Goal: Transaction & Acquisition: Purchase product/service

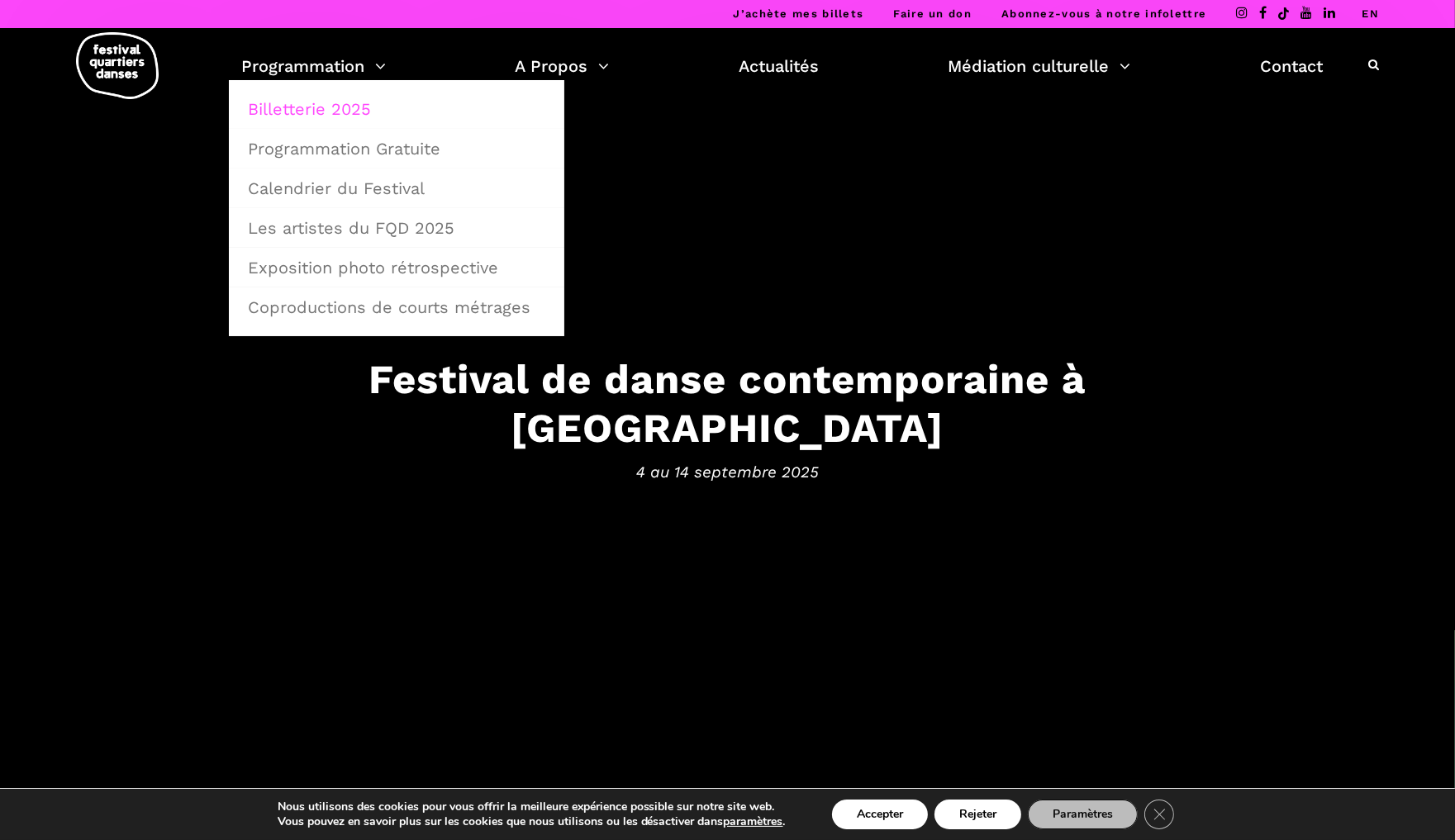
click at [340, 105] on link "Billetterie 2025" at bounding box center [396, 109] width 317 height 38
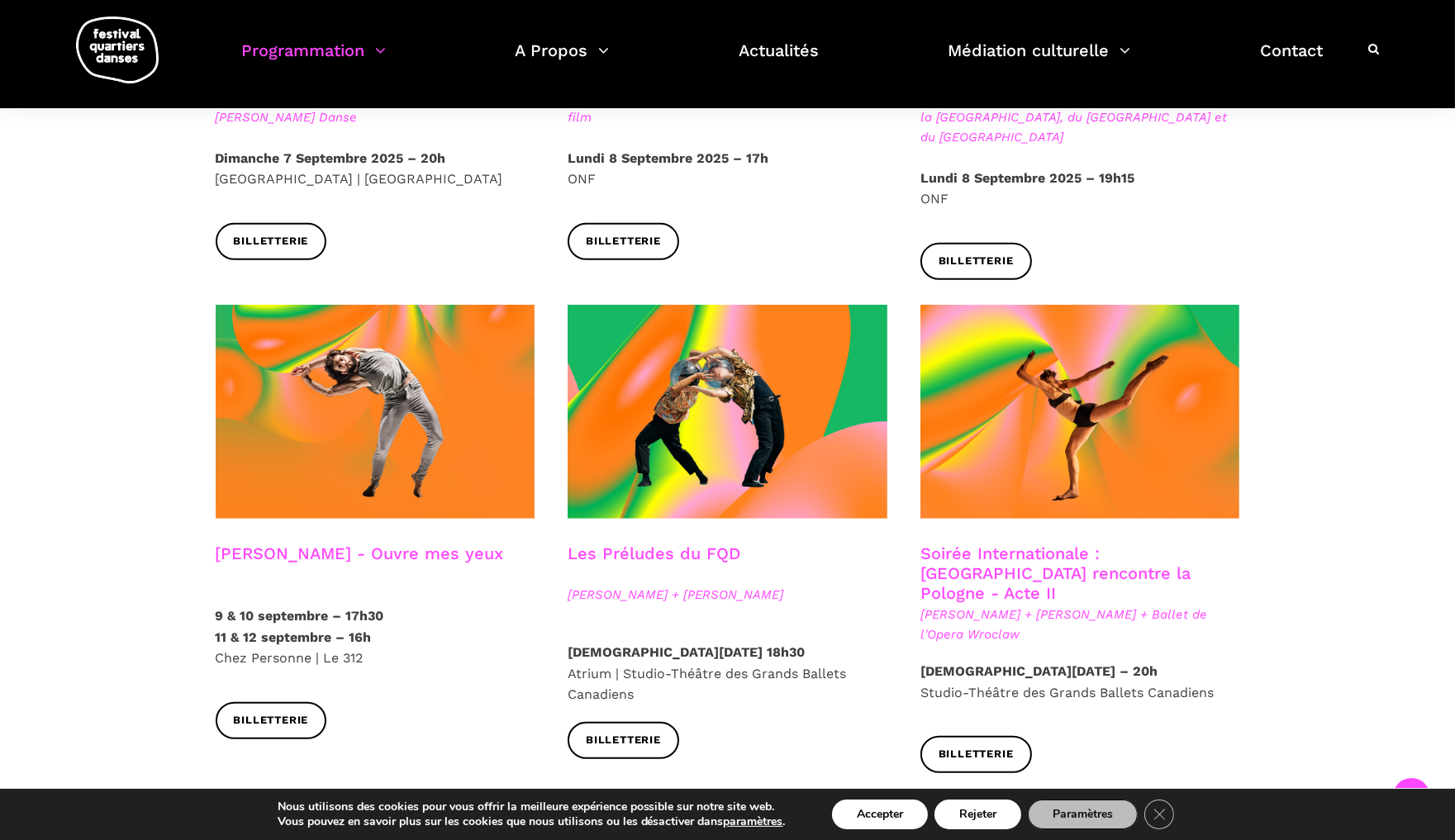
scroll to position [1216, 0]
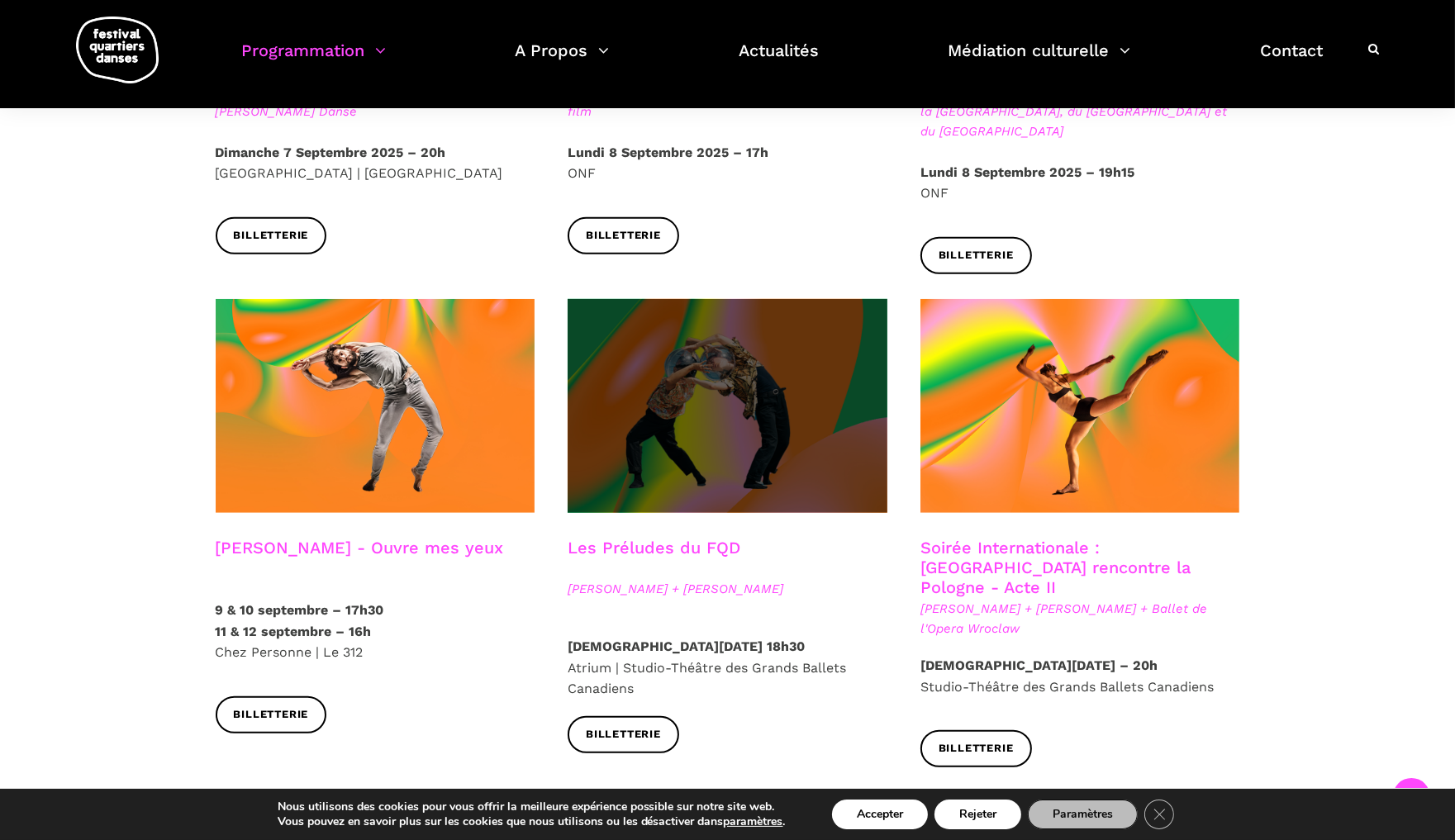
click at [745, 365] on span at bounding box center [727, 406] width 320 height 214
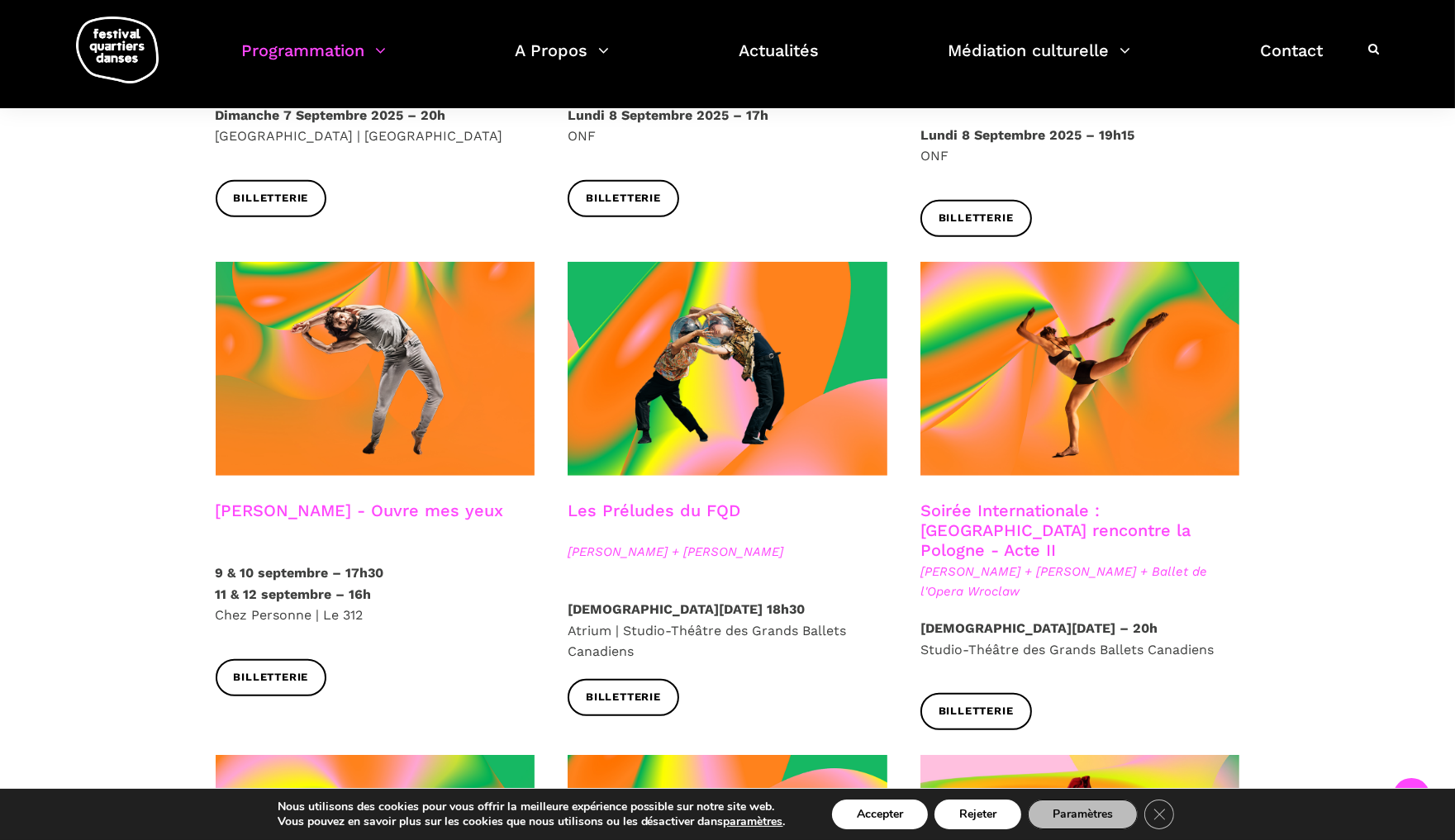
scroll to position [1265, 0]
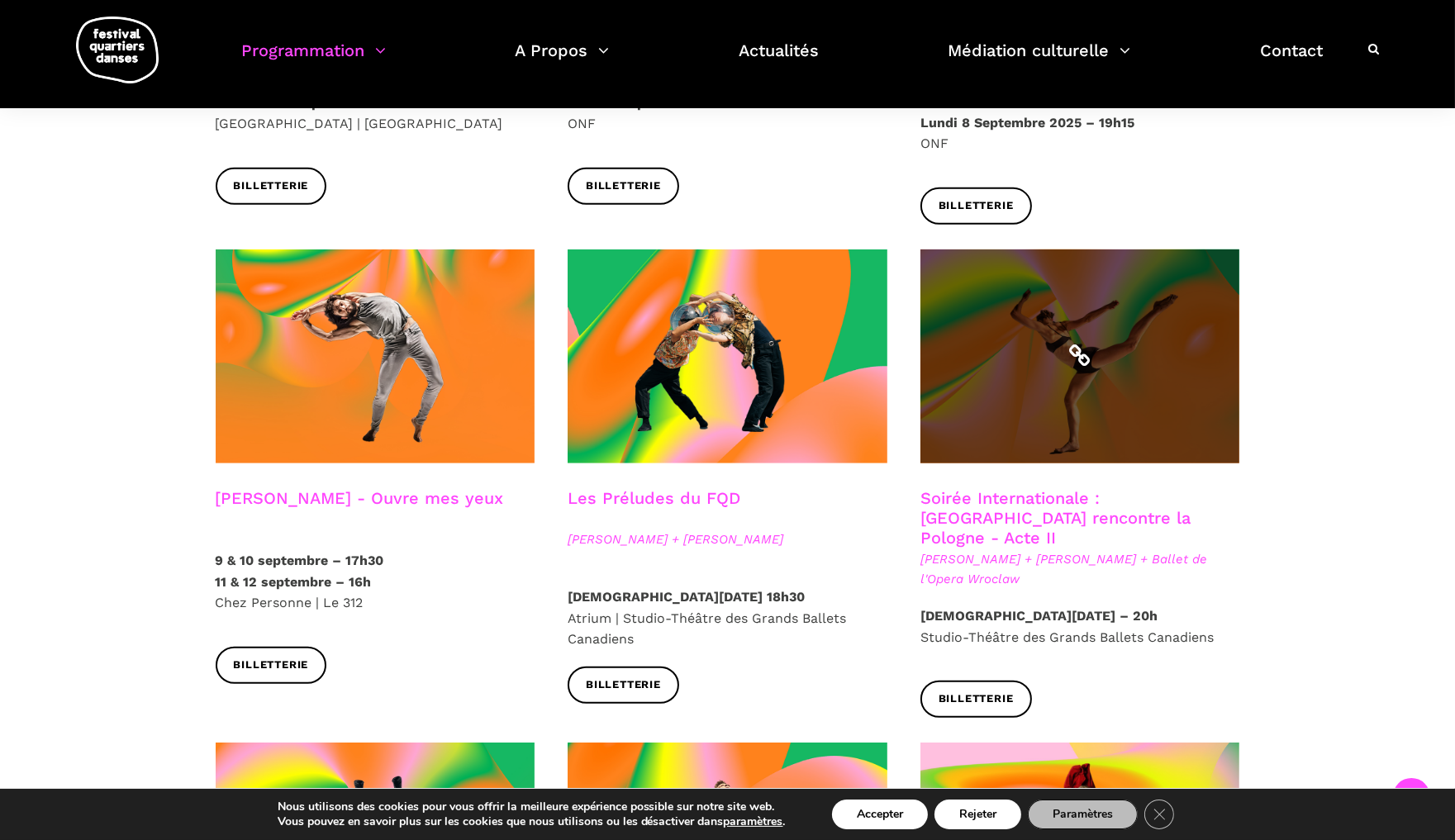
click at [1044, 336] on span at bounding box center [1080, 356] width 320 height 214
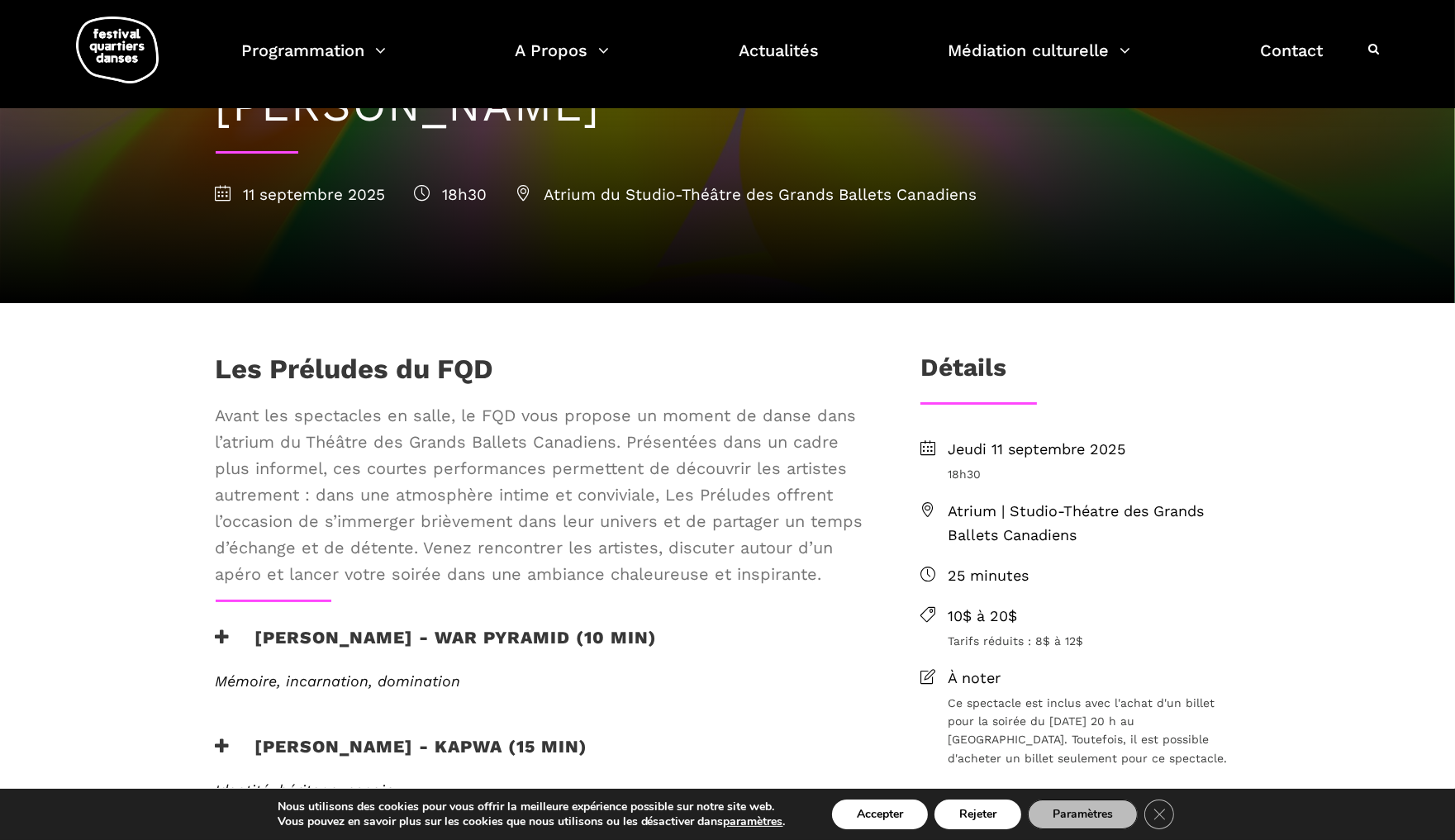
scroll to position [198, 0]
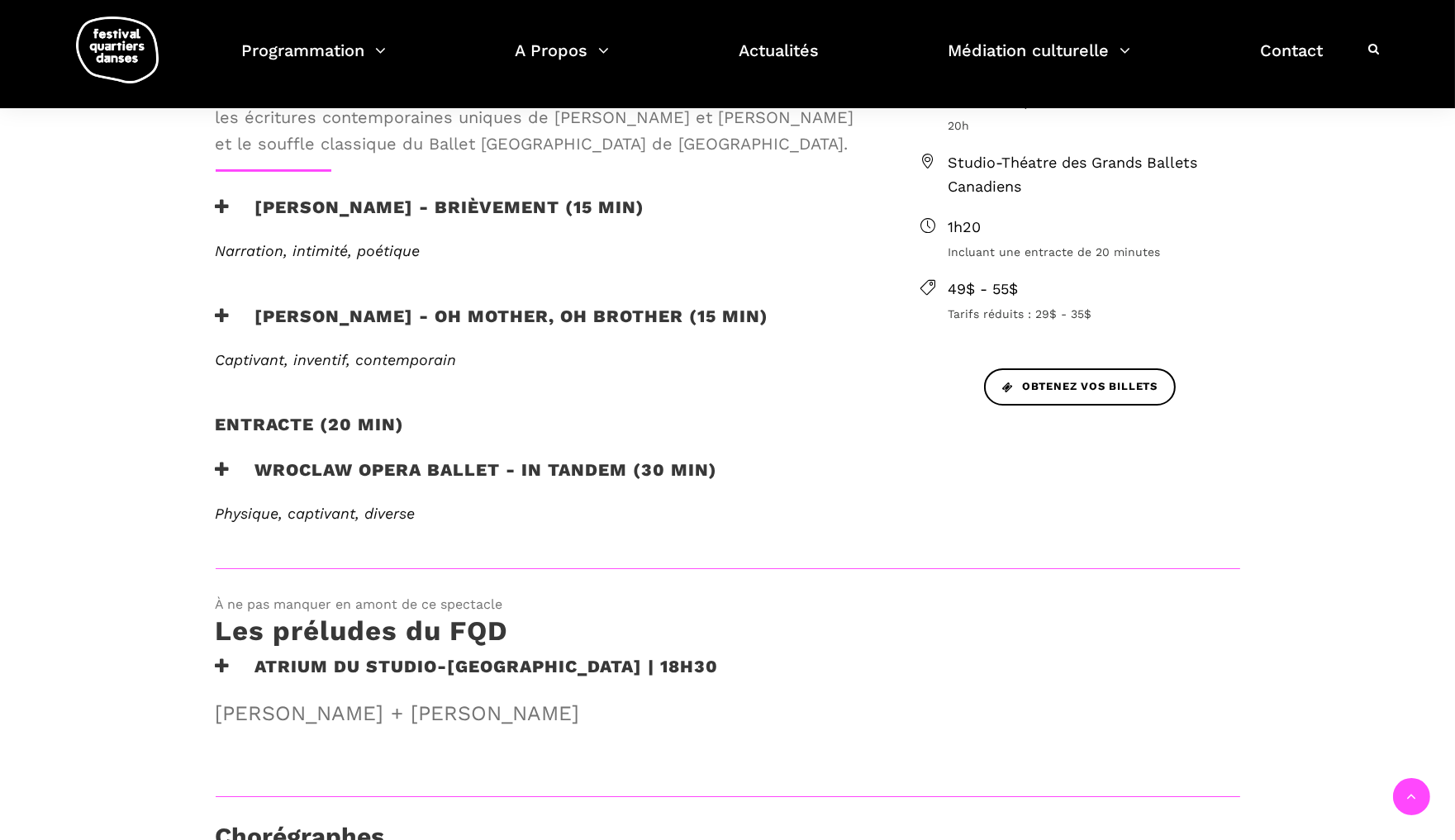
scroll to position [557, 0]
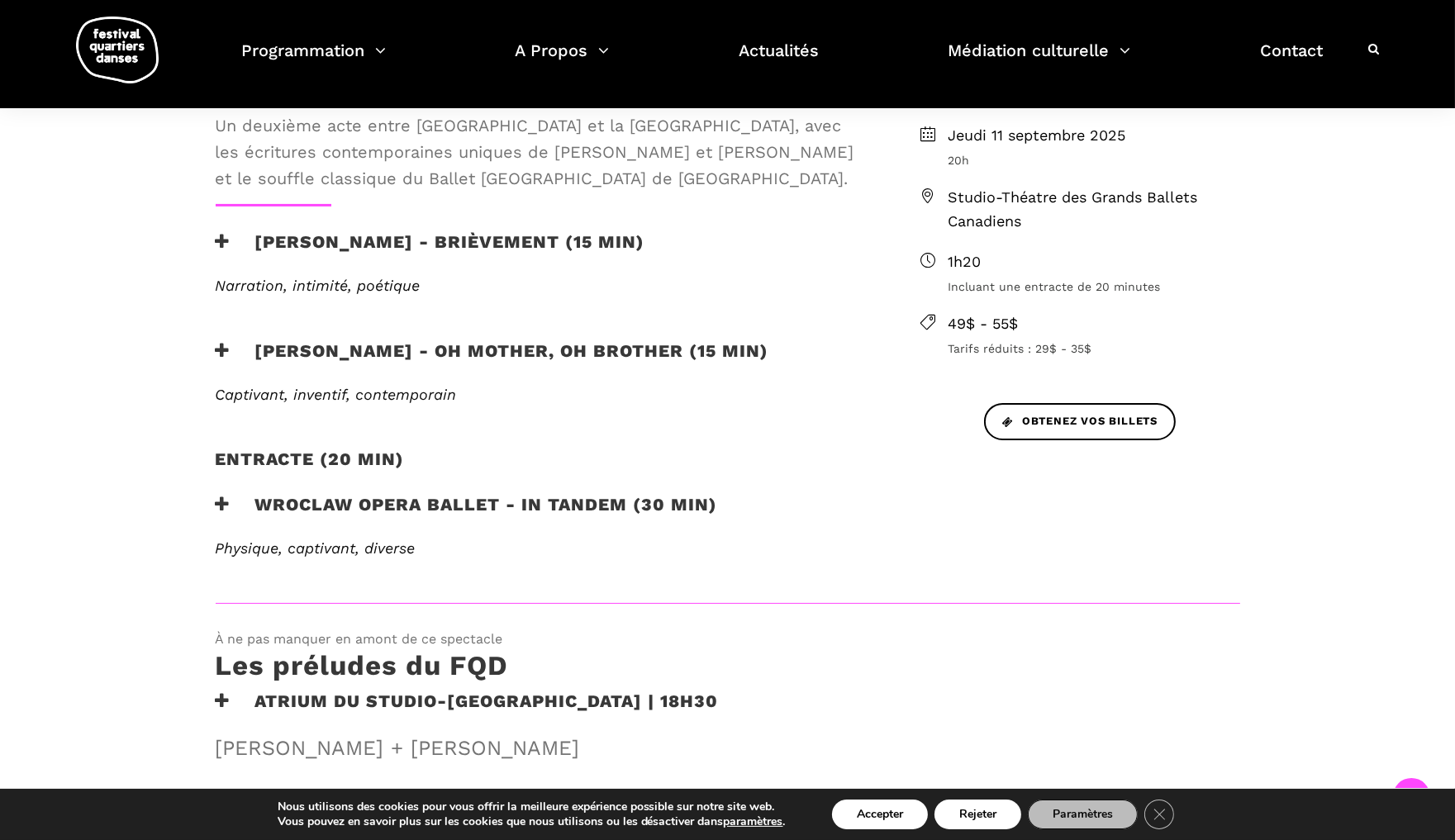
click at [225, 345] on icon at bounding box center [223, 350] width 15 height 18
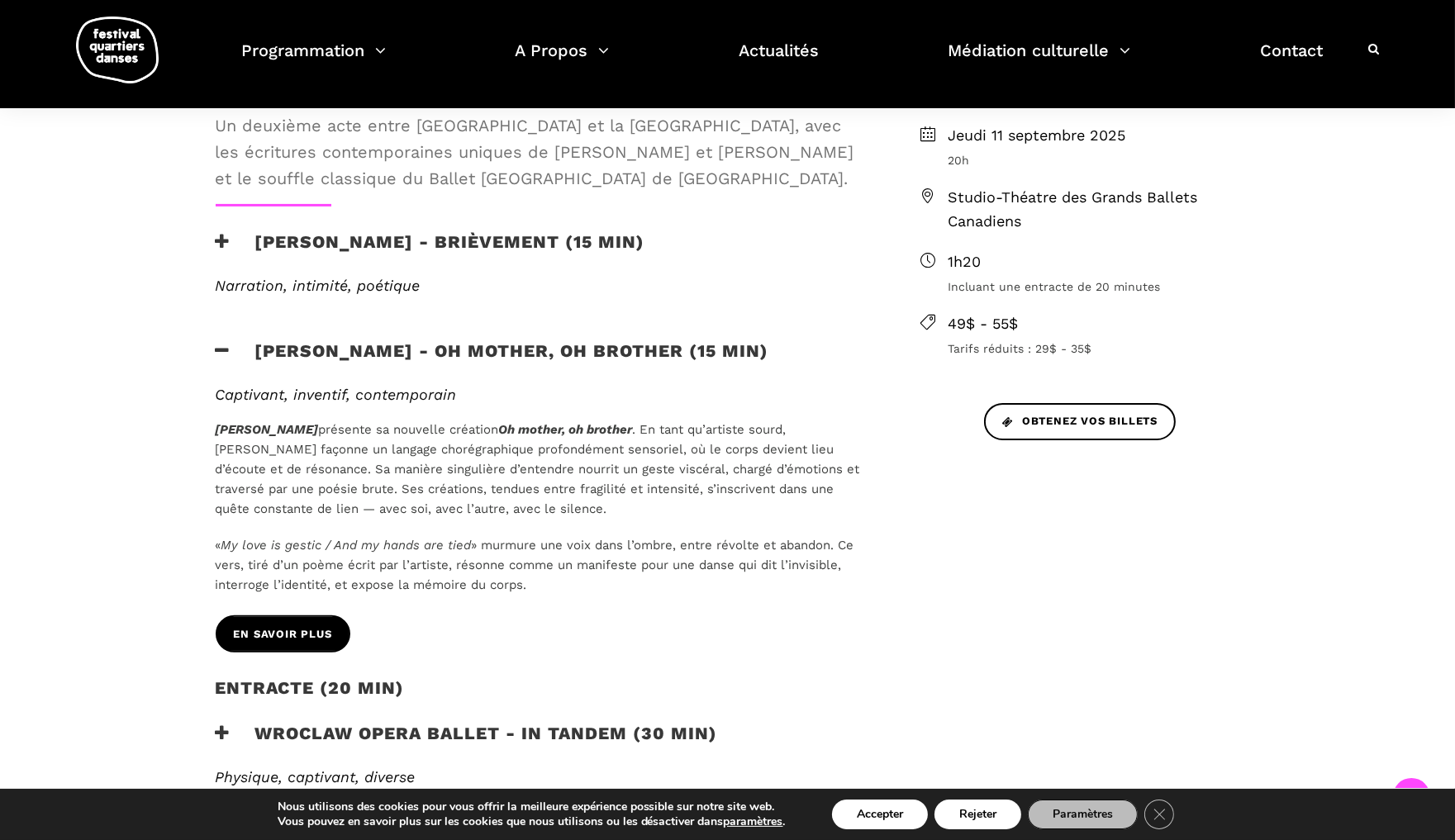
click at [303, 626] on span "EN SAVOIR PLUS" at bounding box center [283, 635] width 99 height 18
click at [507, 577] on span "» murmure une voix dans l’ombre, entre révolte et abandon. Ce vers, tiré d’un p…" at bounding box center [534, 565] width 639 height 54
drag, startPoint x: 532, startPoint y: 575, endPoint x: 211, endPoint y: 541, distance: 322.8
click at [211, 541] on div "Captivant, inventif, contemporain Cai Glover présente sa nouvelle création Oh m…" at bounding box center [541, 501] width 684 height 230
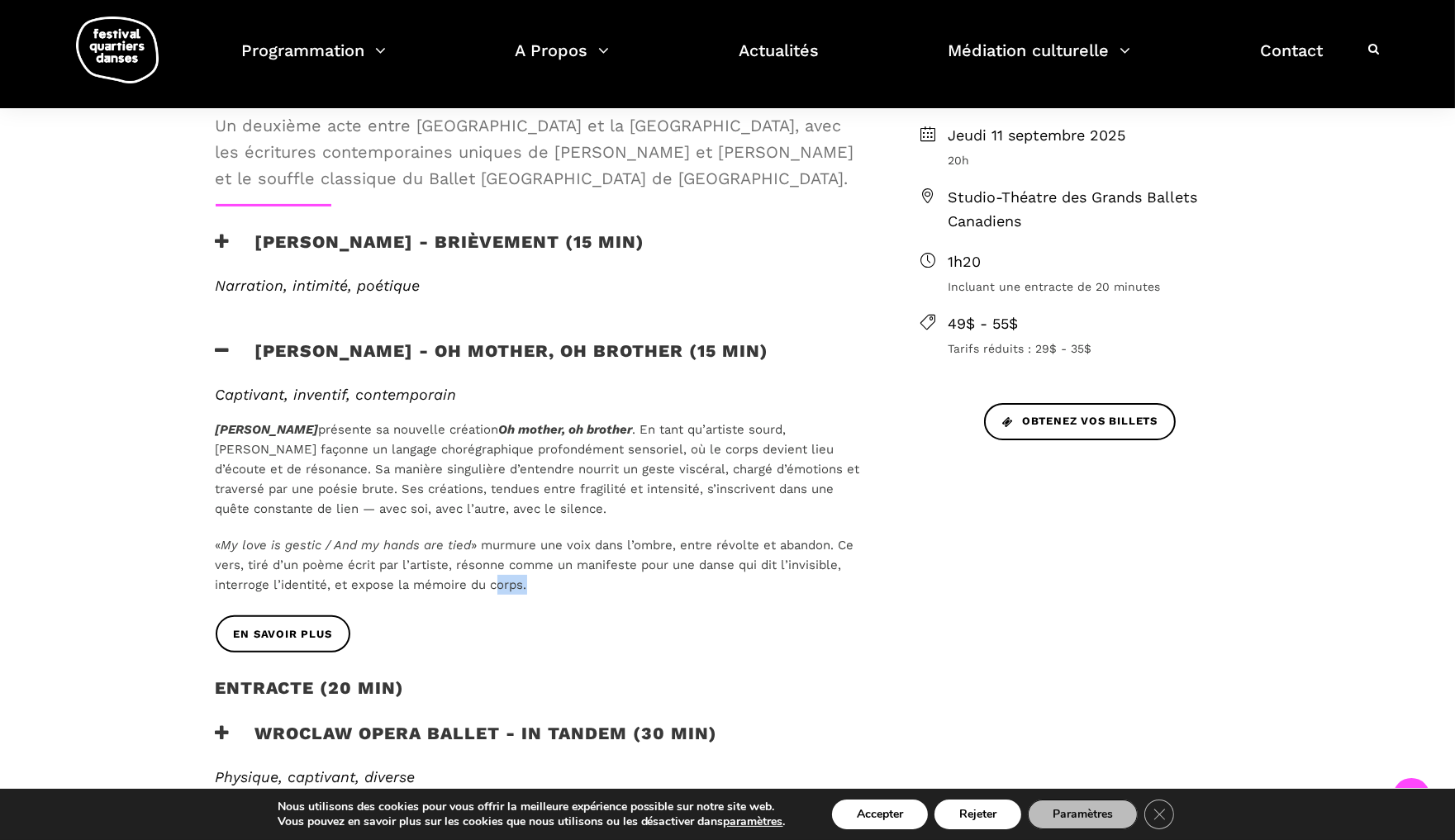
copy p "«  My love is gestic / And my hands are tied  » murmure une voix dans l’ombre, …"
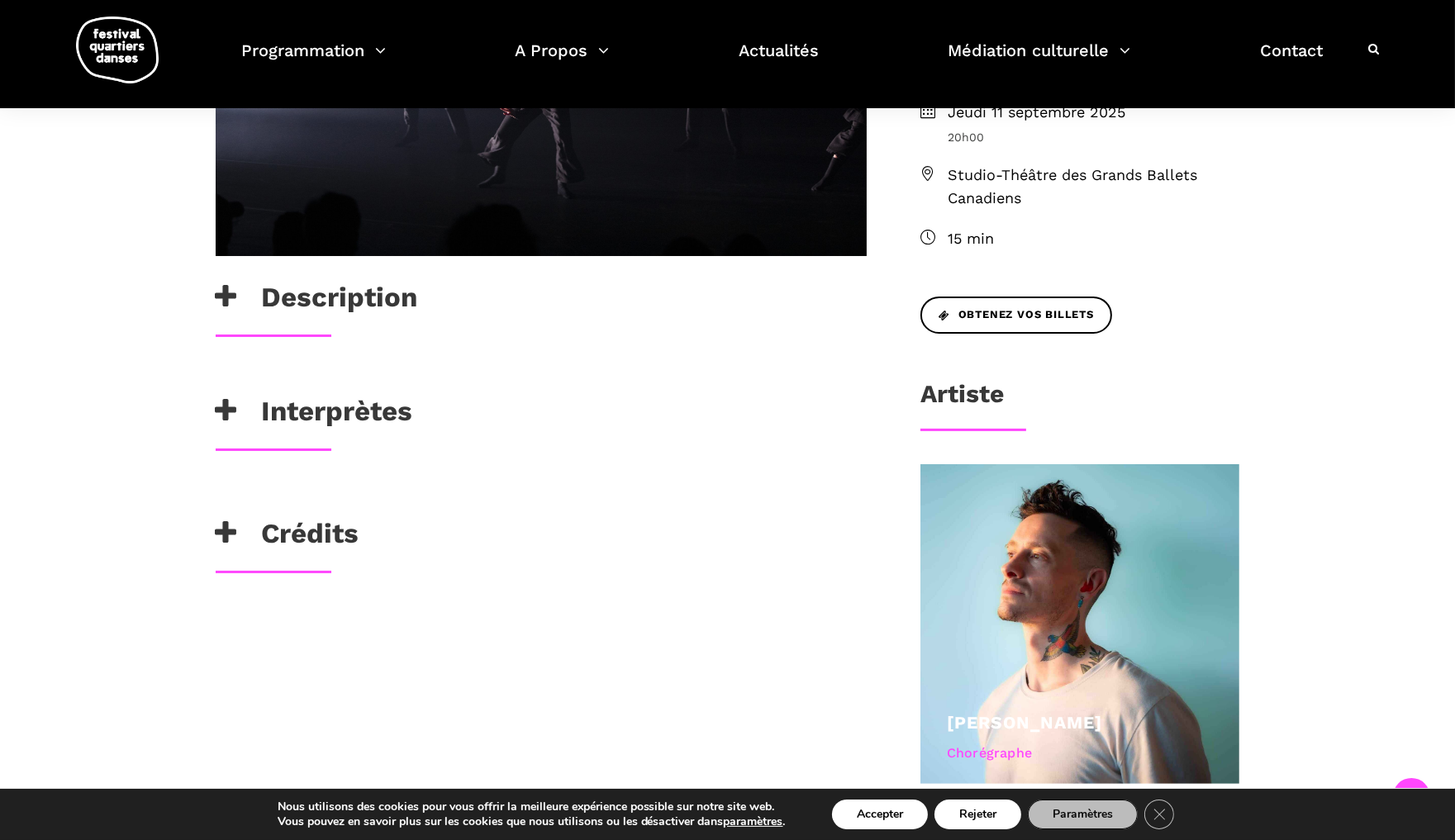
scroll to position [488, 0]
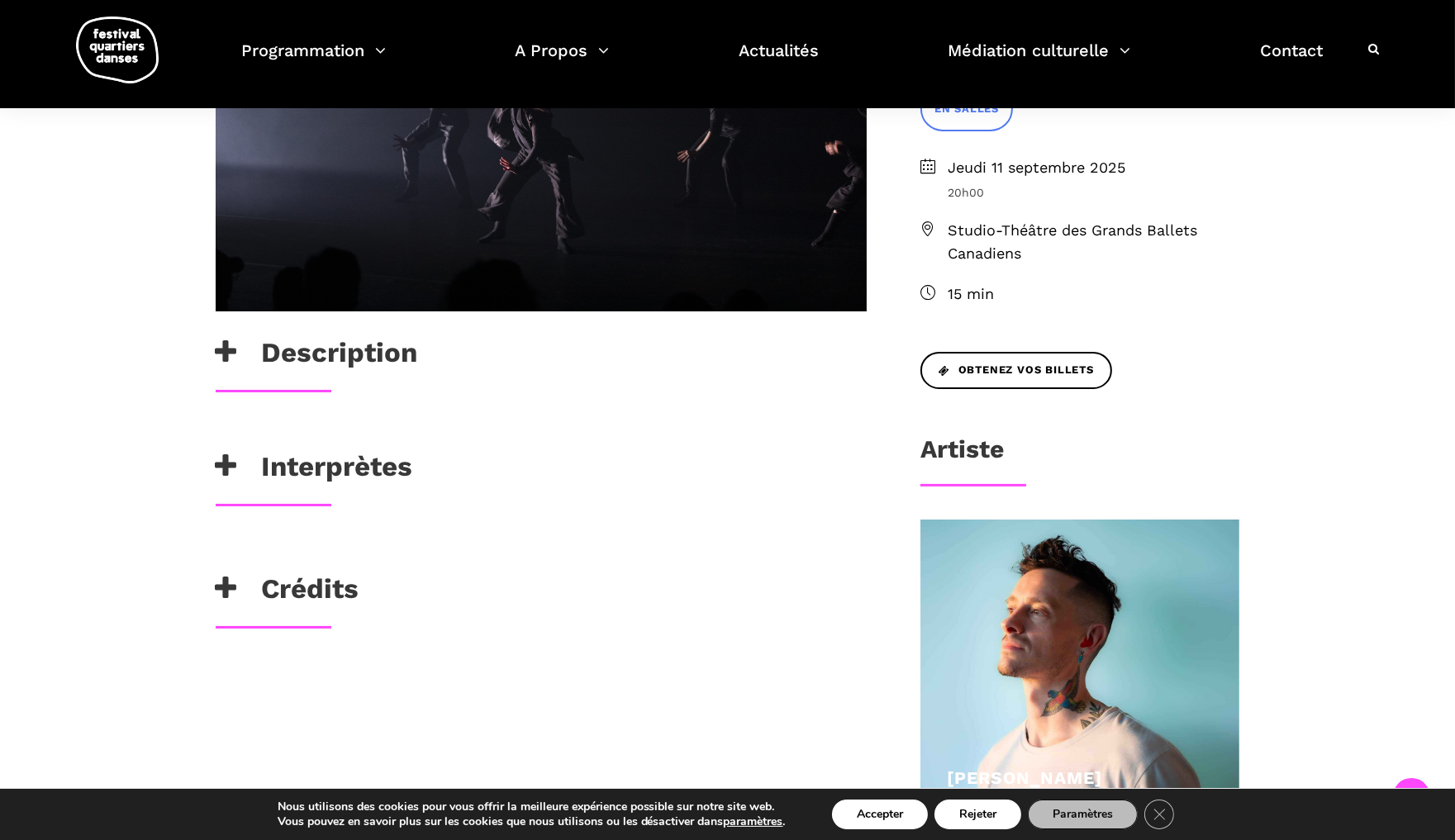
click at [228, 356] on icon at bounding box center [226, 353] width 21 height 28
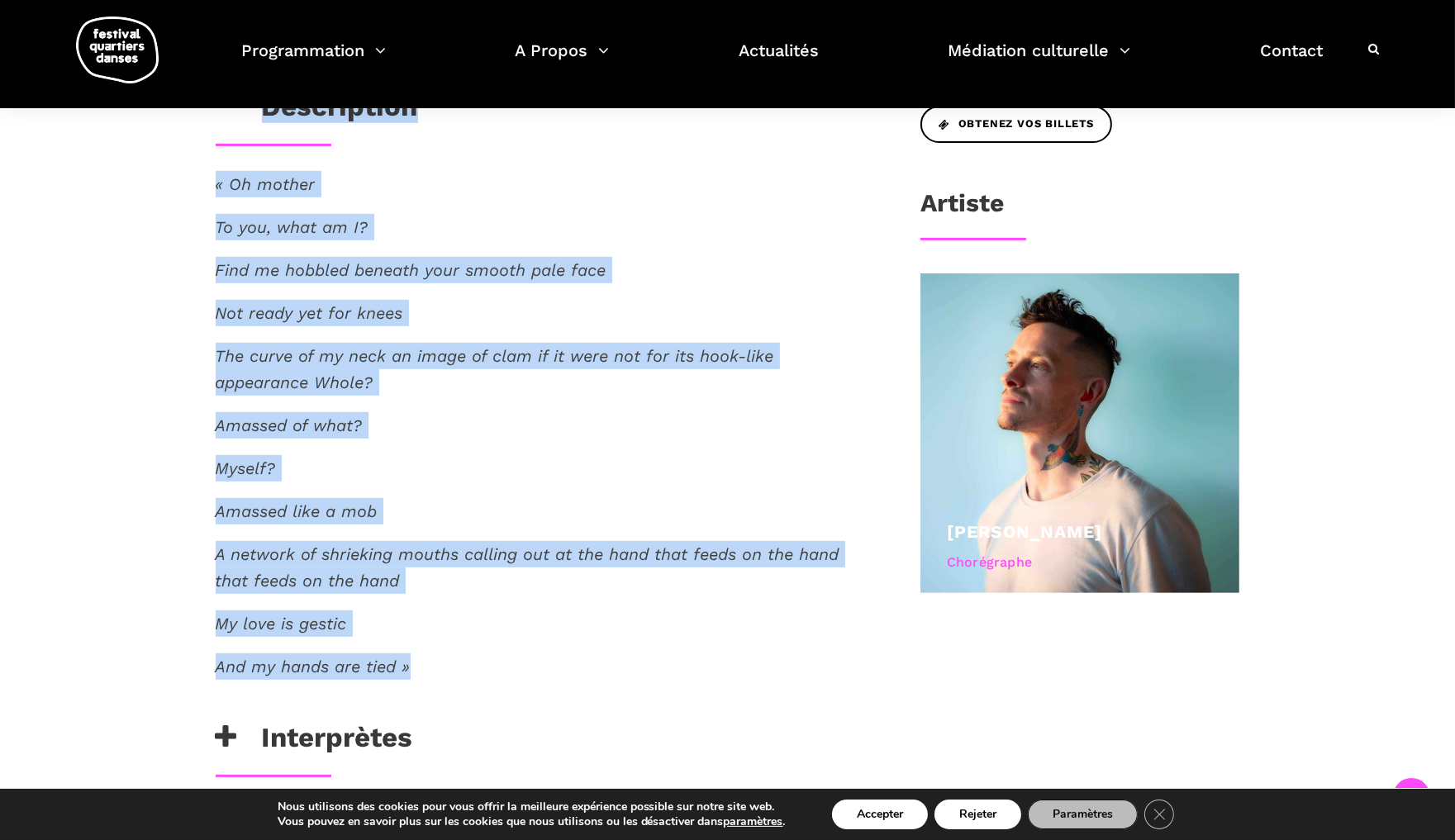
scroll to position [710, 0]
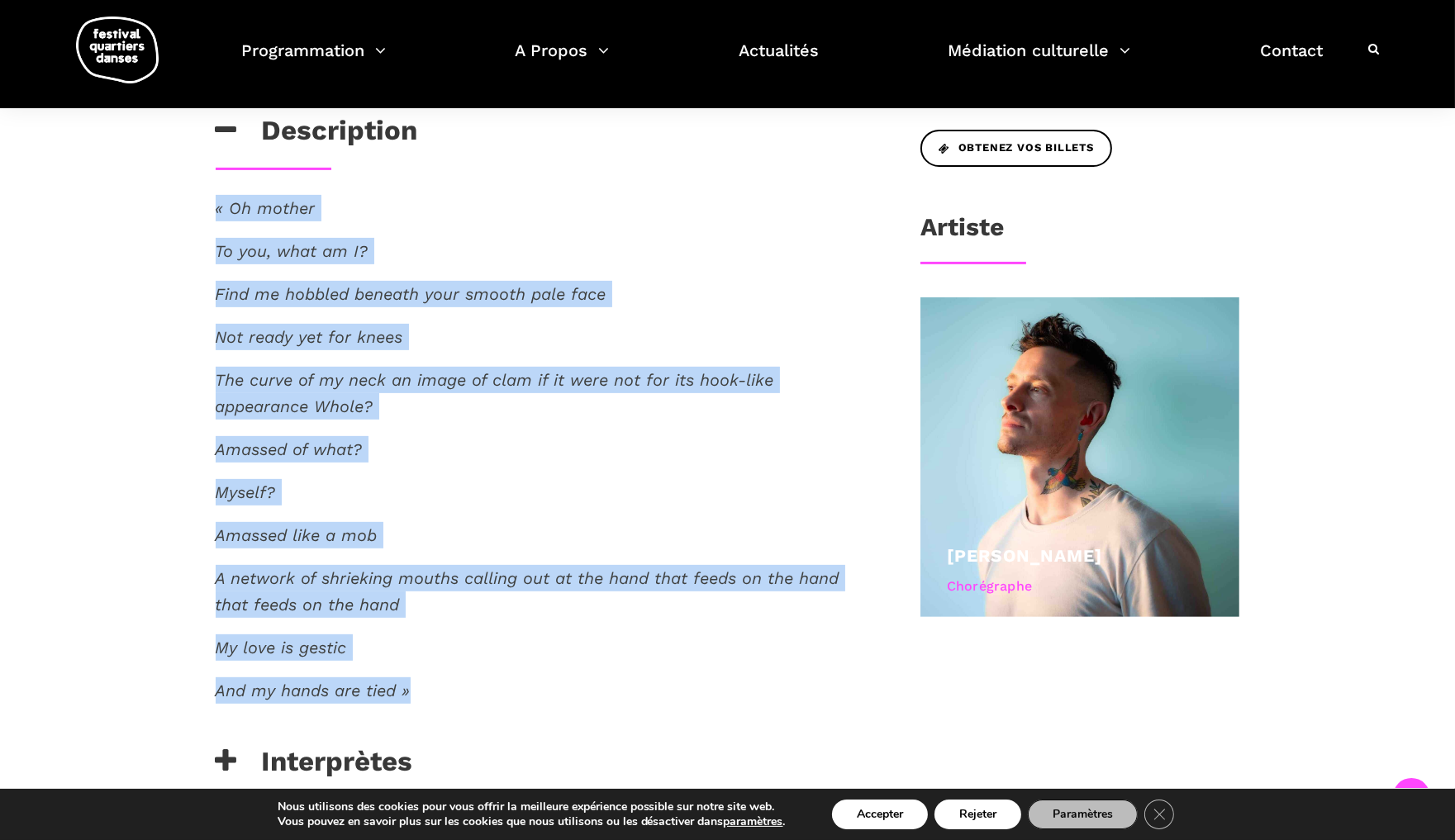
drag, startPoint x: 421, startPoint y: 591, endPoint x: 210, endPoint y: 204, distance: 440.8
click at [210, 204] on div "« Oh mother To you, what am I? Find me hobbled beneath your smooth pale face No…" at bounding box center [541, 470] width 684 height 550
copy div "« Oh mother To you, what am I? Find me hobbled beneath your smooth pale face No…"
